Goal: Find specific page/section: Find specific page/section

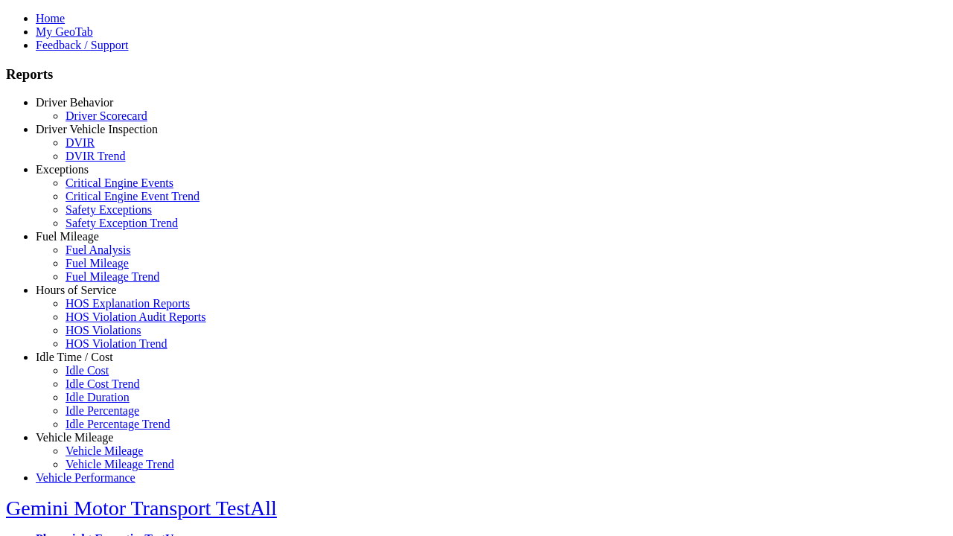
click at [86, 243] on link "Fuel Mileage" at bounding box center [67, 236] width 63 height 13
click at [97, 270] on link "Fuel Mileage" at bounding box center [97, 263] width 63 height 13
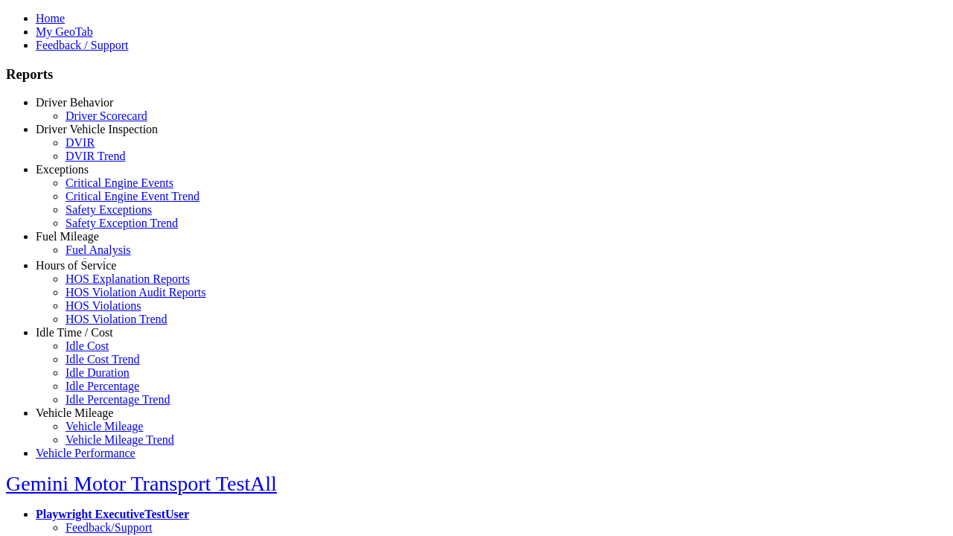
select select "**********"
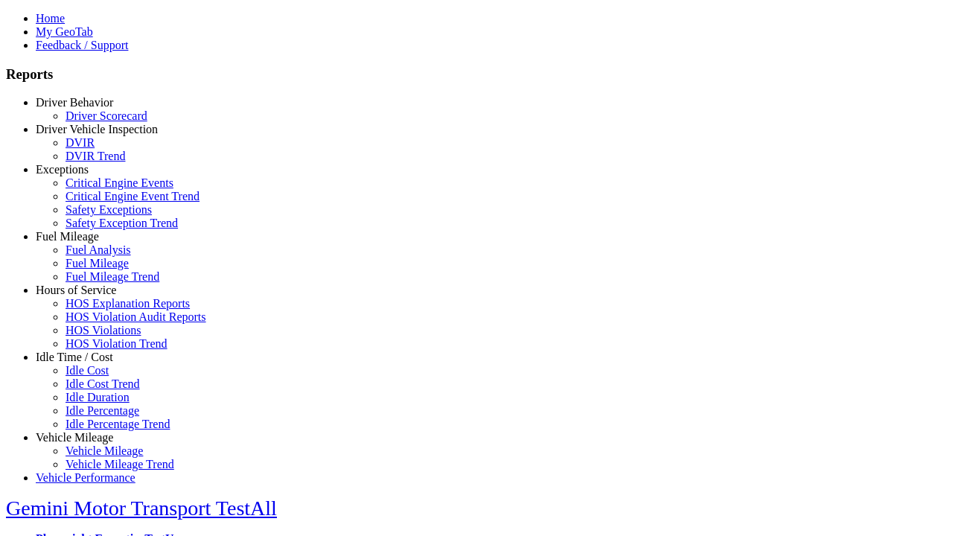
type input "**********"
